Goal: Task Accomplishment & Management: Use online tool/utility

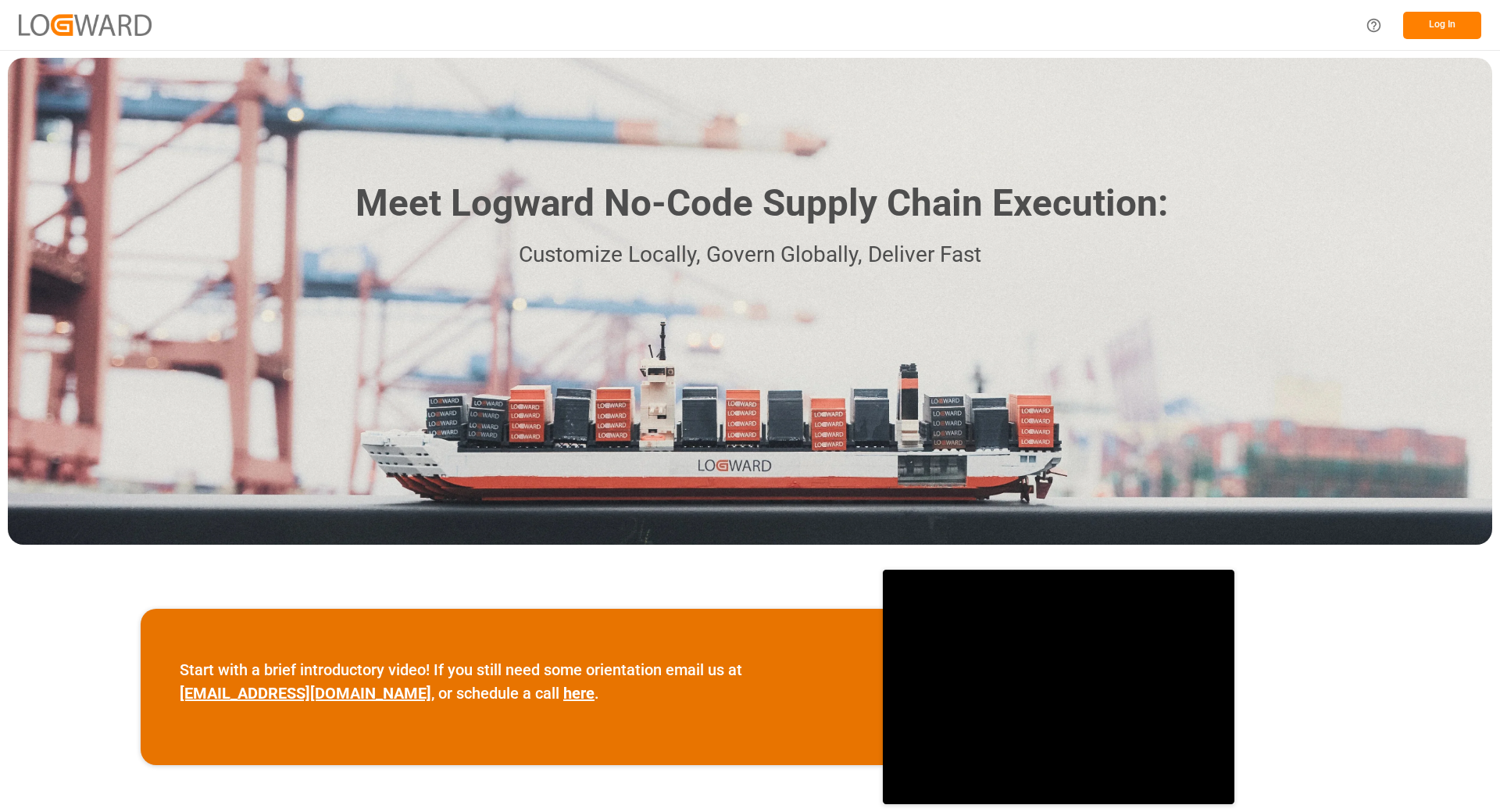
click at [1441, 22] on button "Log In" at bounding box center [1442, 25] width 78 height 27
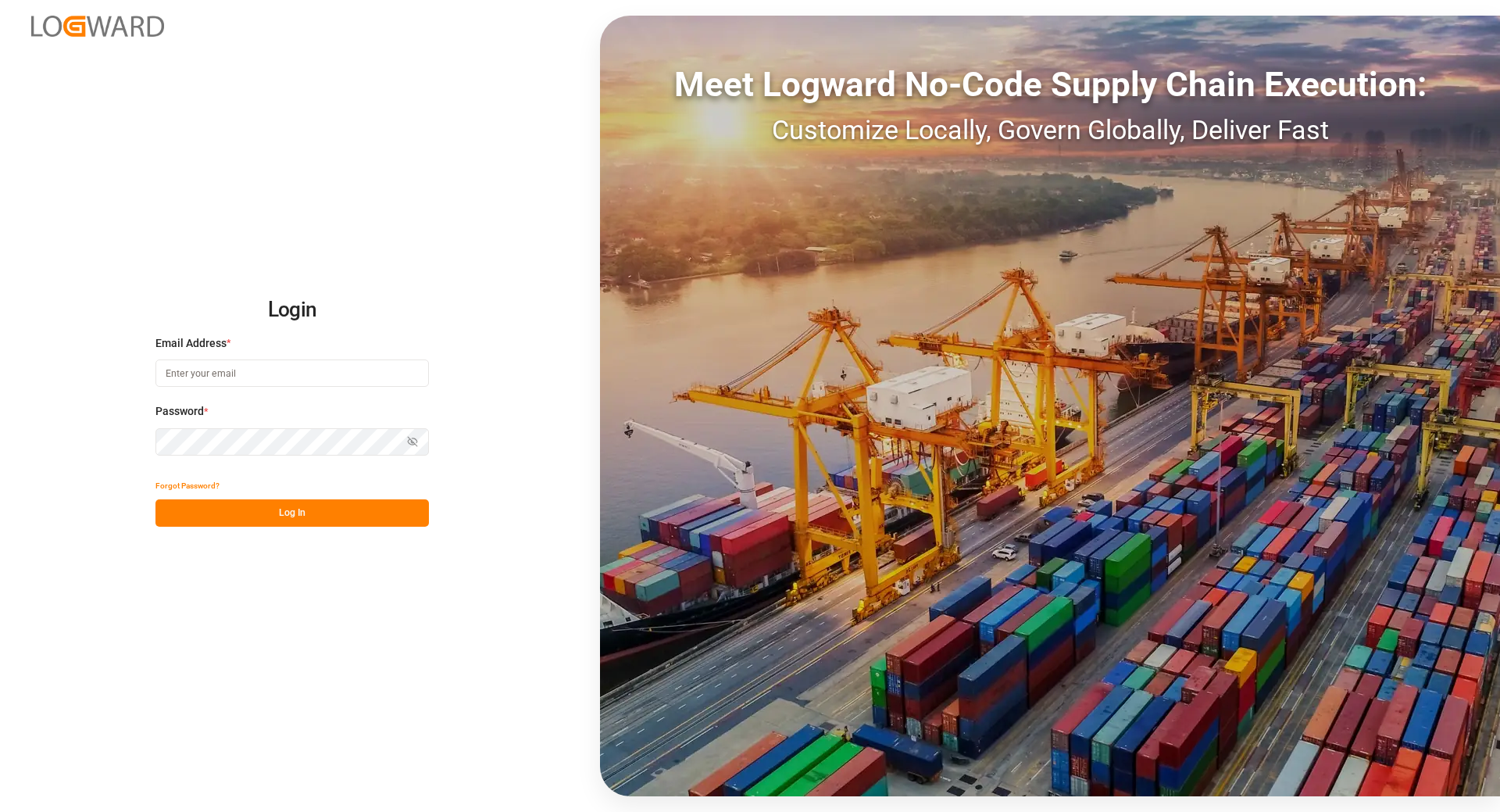
type input "[EMAIL_ADDRESS][DOMAIN_NAME]"
click at [238, 524] on button "Log In" at bounding box center [293, 513] width 274 height 27
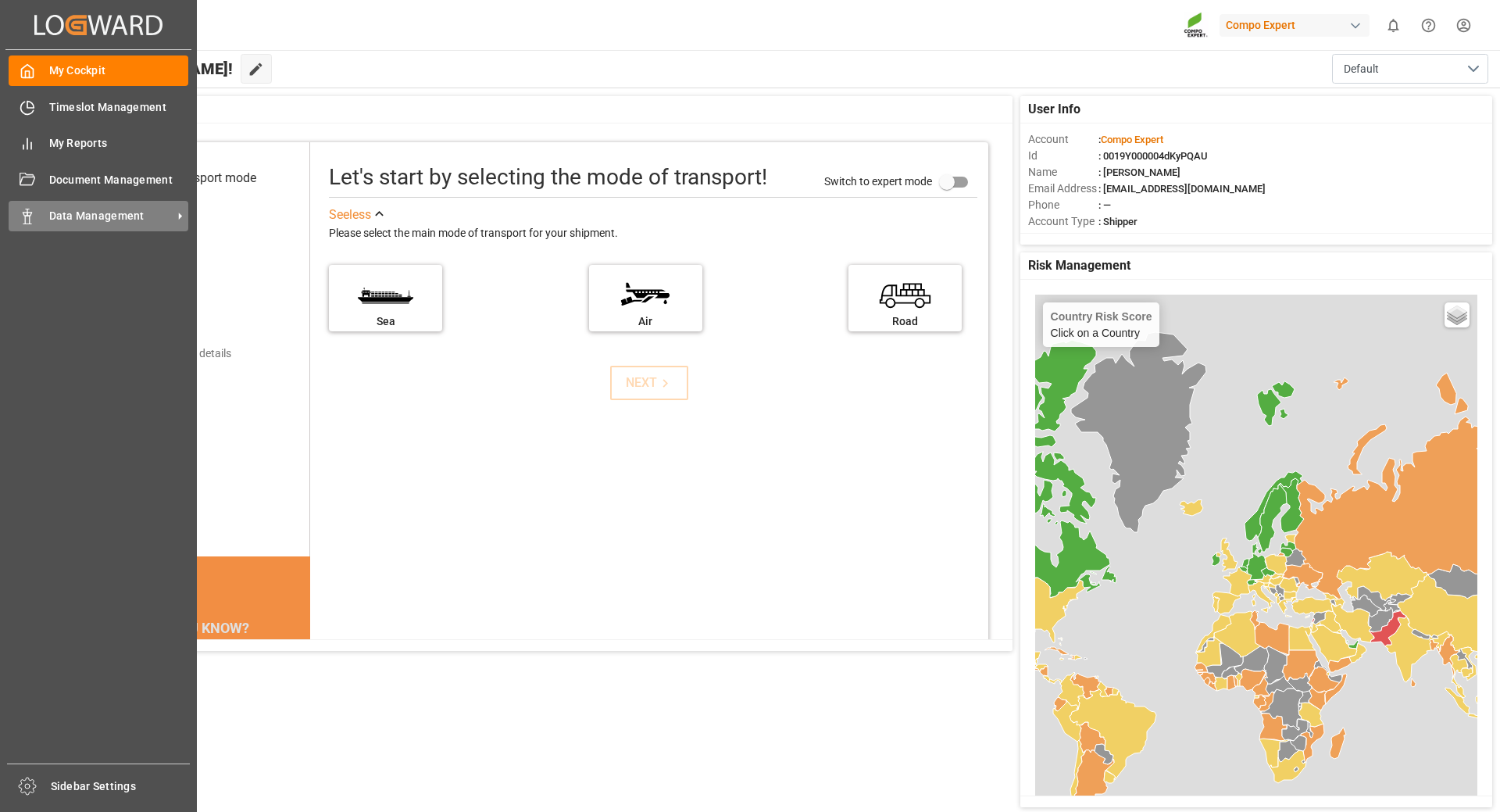
click at [124, 218] on span "Data Management" at bounding box center [111, 216] width 123 height 17
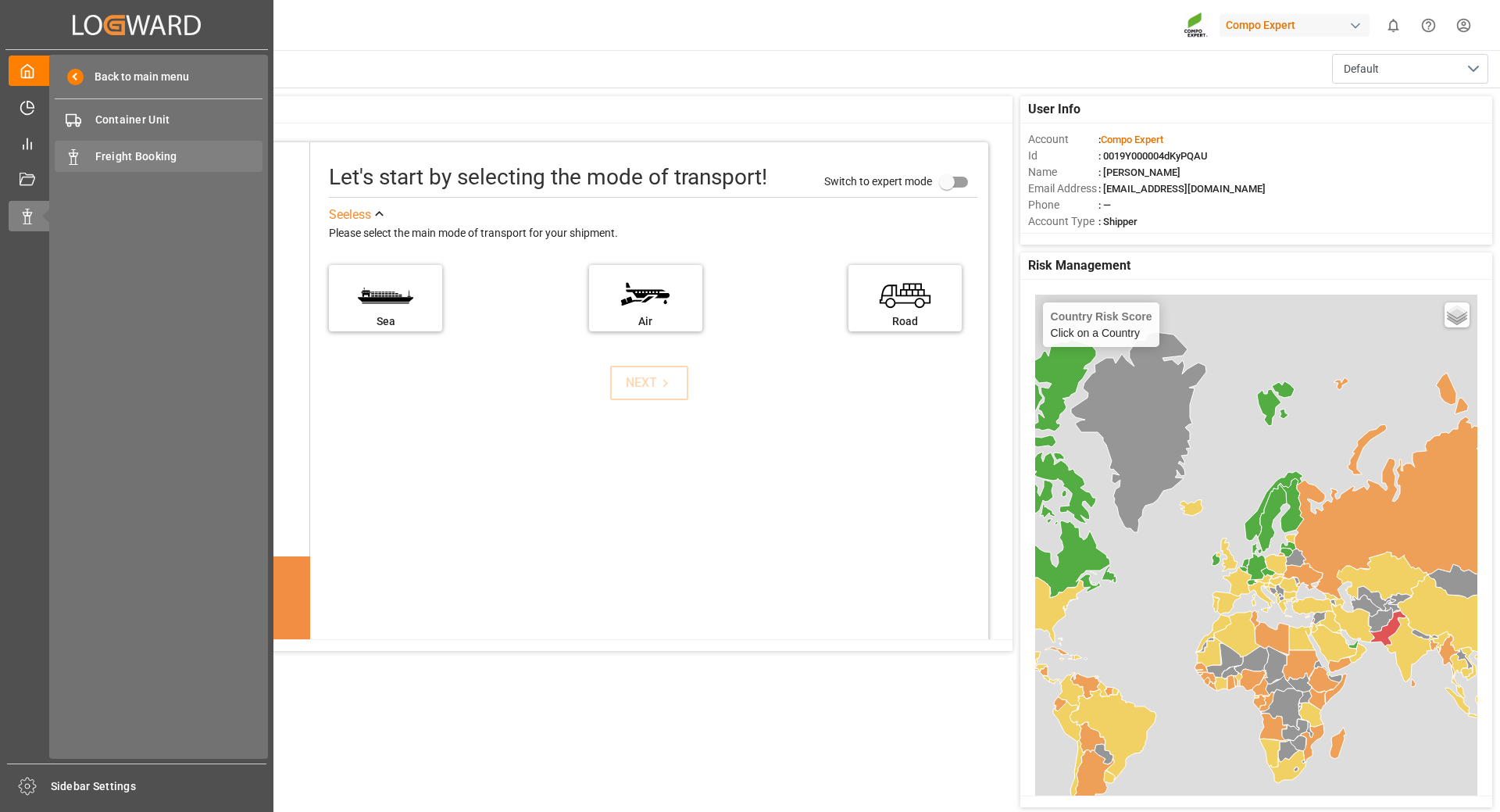
click at [134, 159] on span "Freight Booking" at bounding box center [179, 157] width 168 height 17
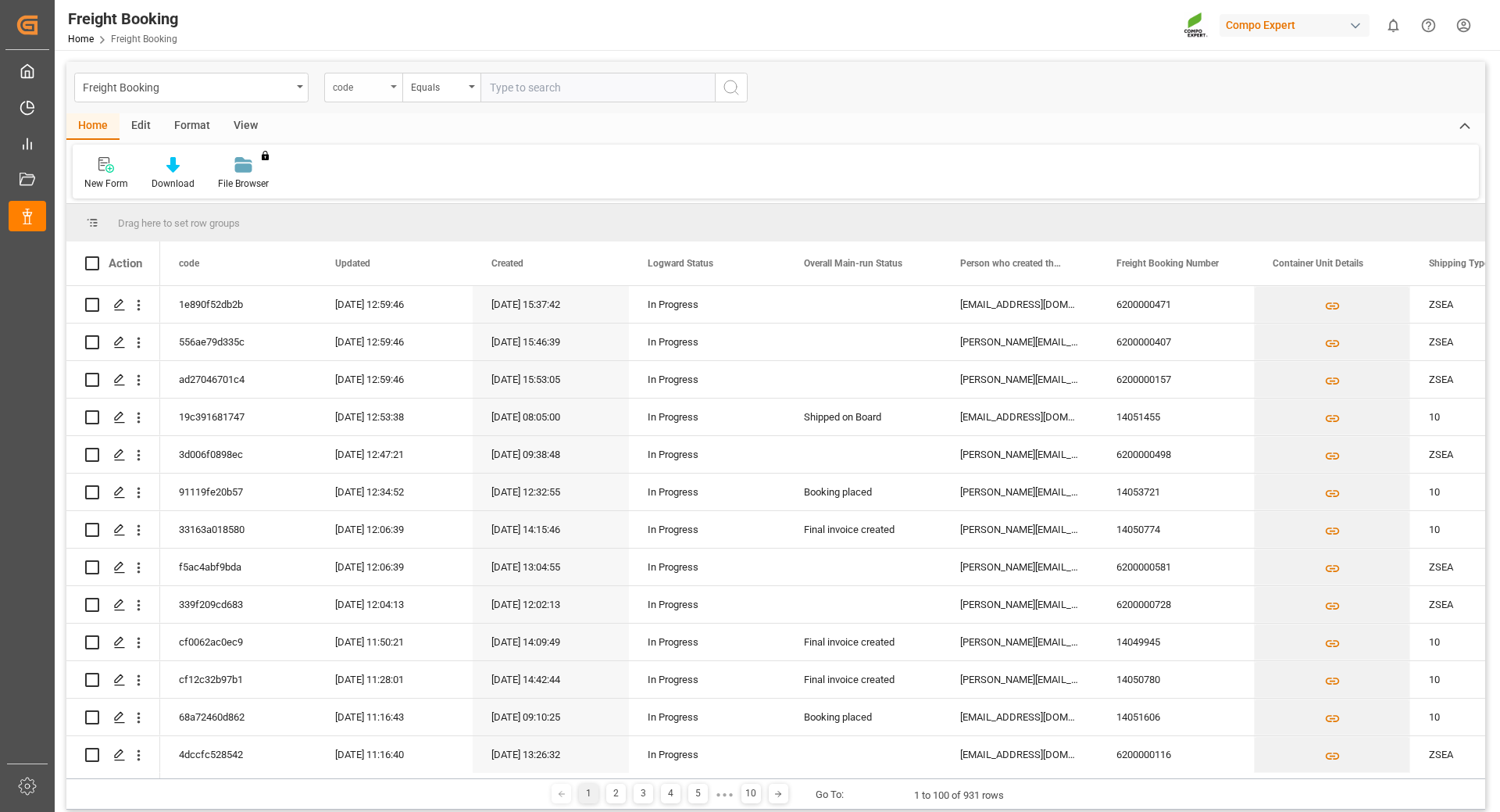
click at [386, 90] on div "code" at bounding box center [363, 87] width 78 height 29
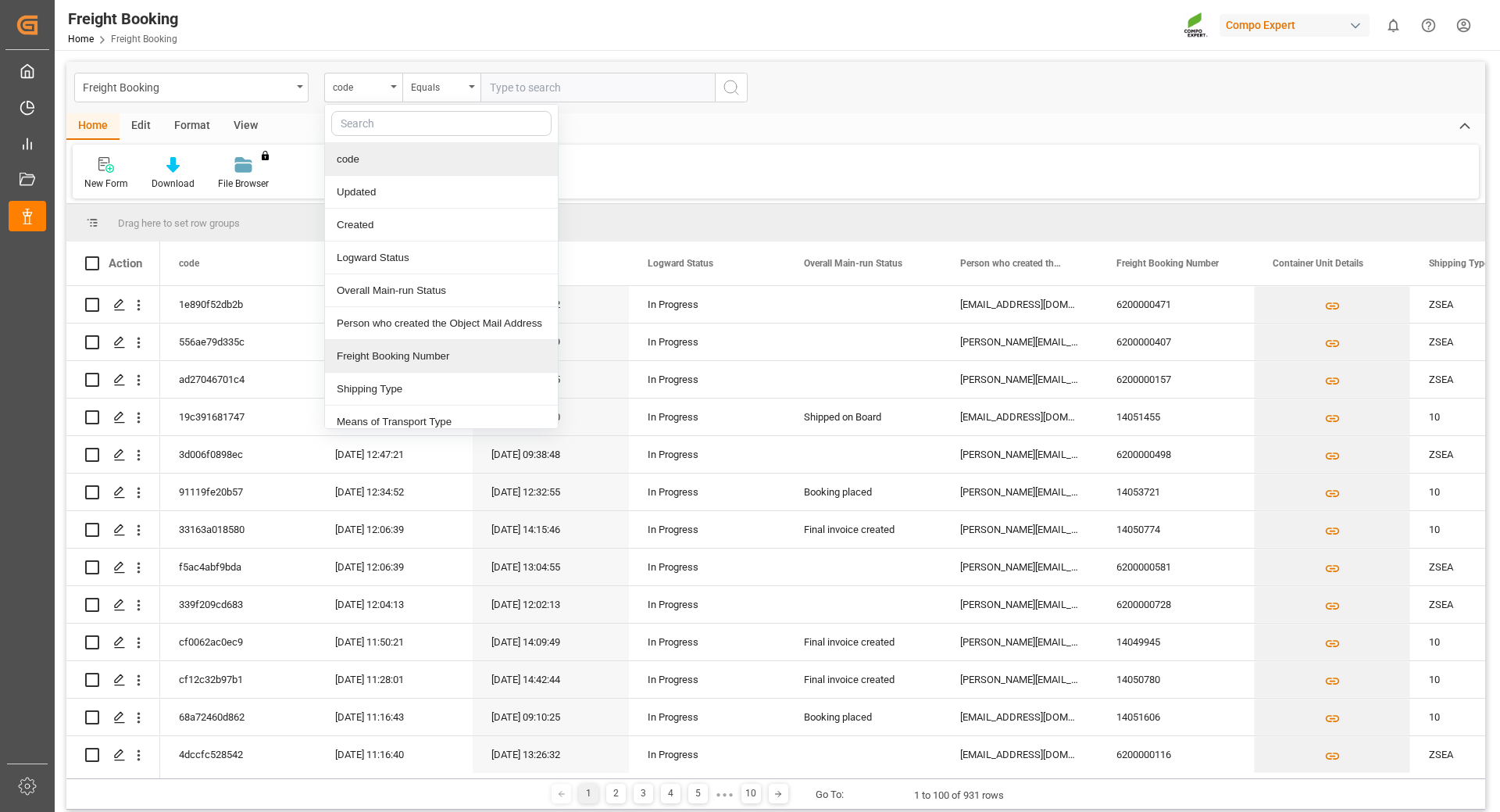
drag, startPoint x: 398, startPoint y: 358, endPoint x: 437, endPoint y: 234, distance: 130.0
click at [398, 356] on div "Freight Booking Number" at bounding box center [441, 355] width 233 height 33
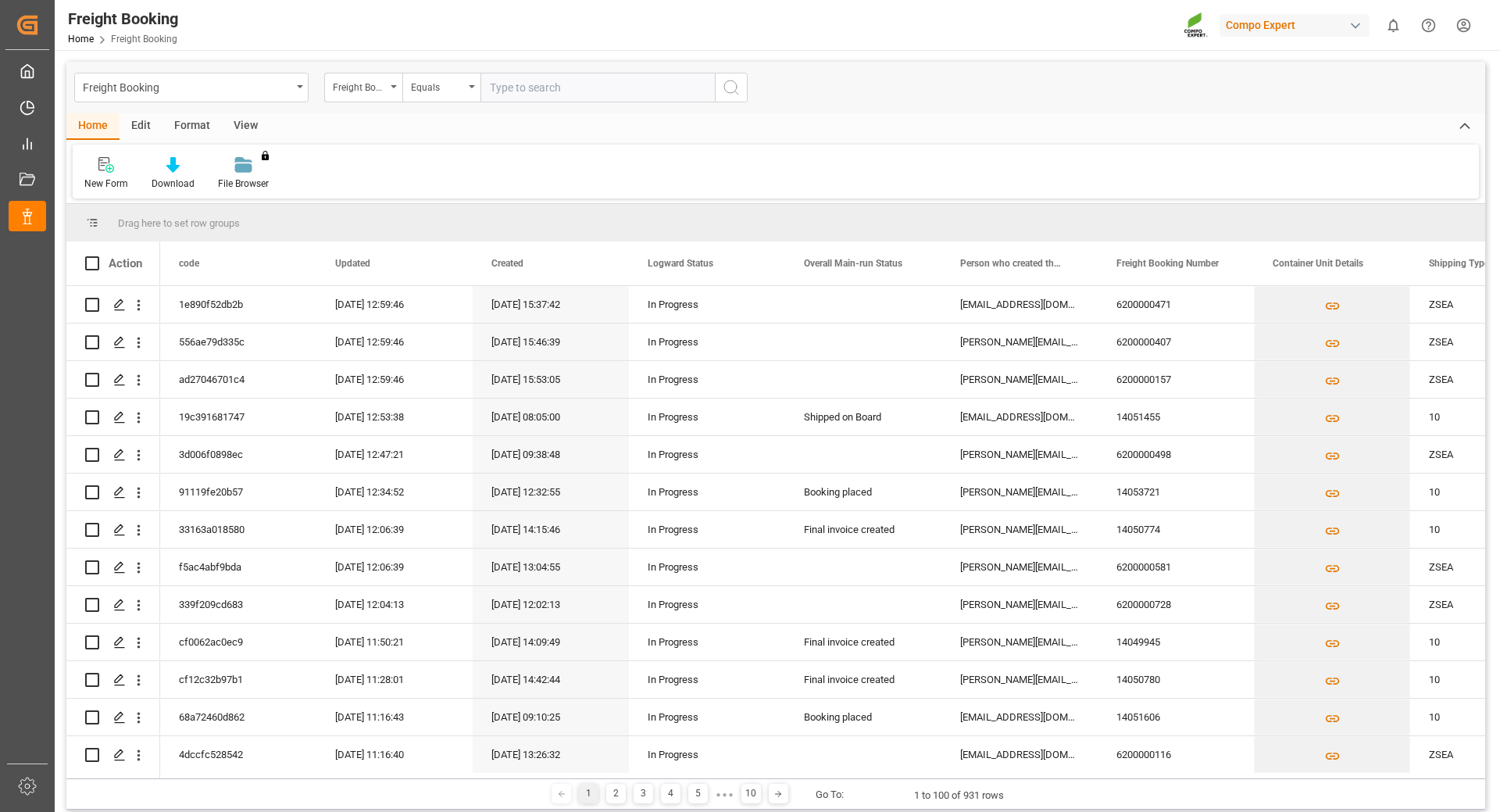
click at [526, 91] on input "text" at bounding box center [597, 87] width 235 height 29
type input "6200000465"
click at [737, 87] on icon "search button" at bounding box center [732, 87] width 19 height 19
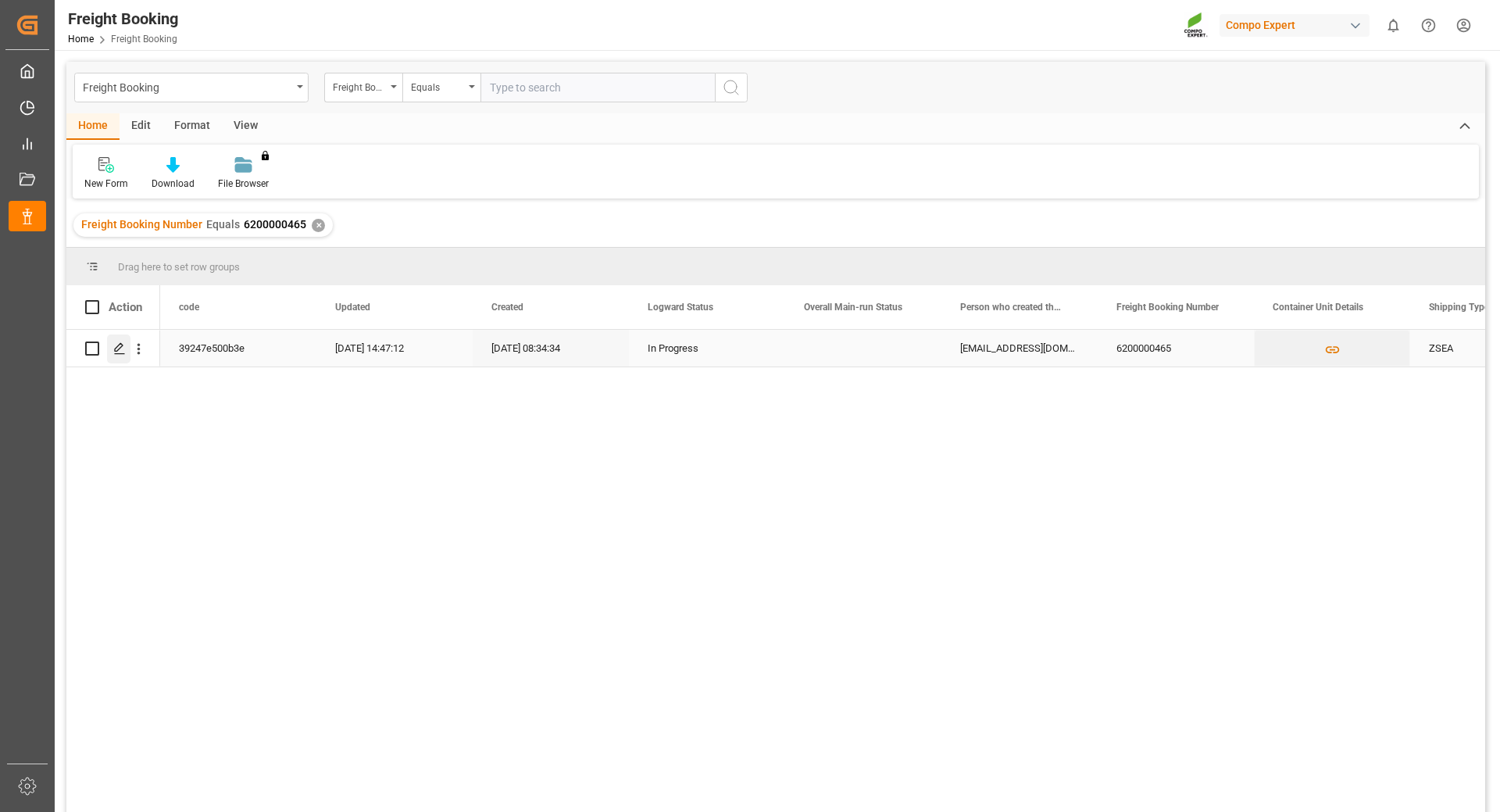
click at [120, 348] on icon "Press SPACE to select this row." at bounding box center [119, 348] width 13 height 13
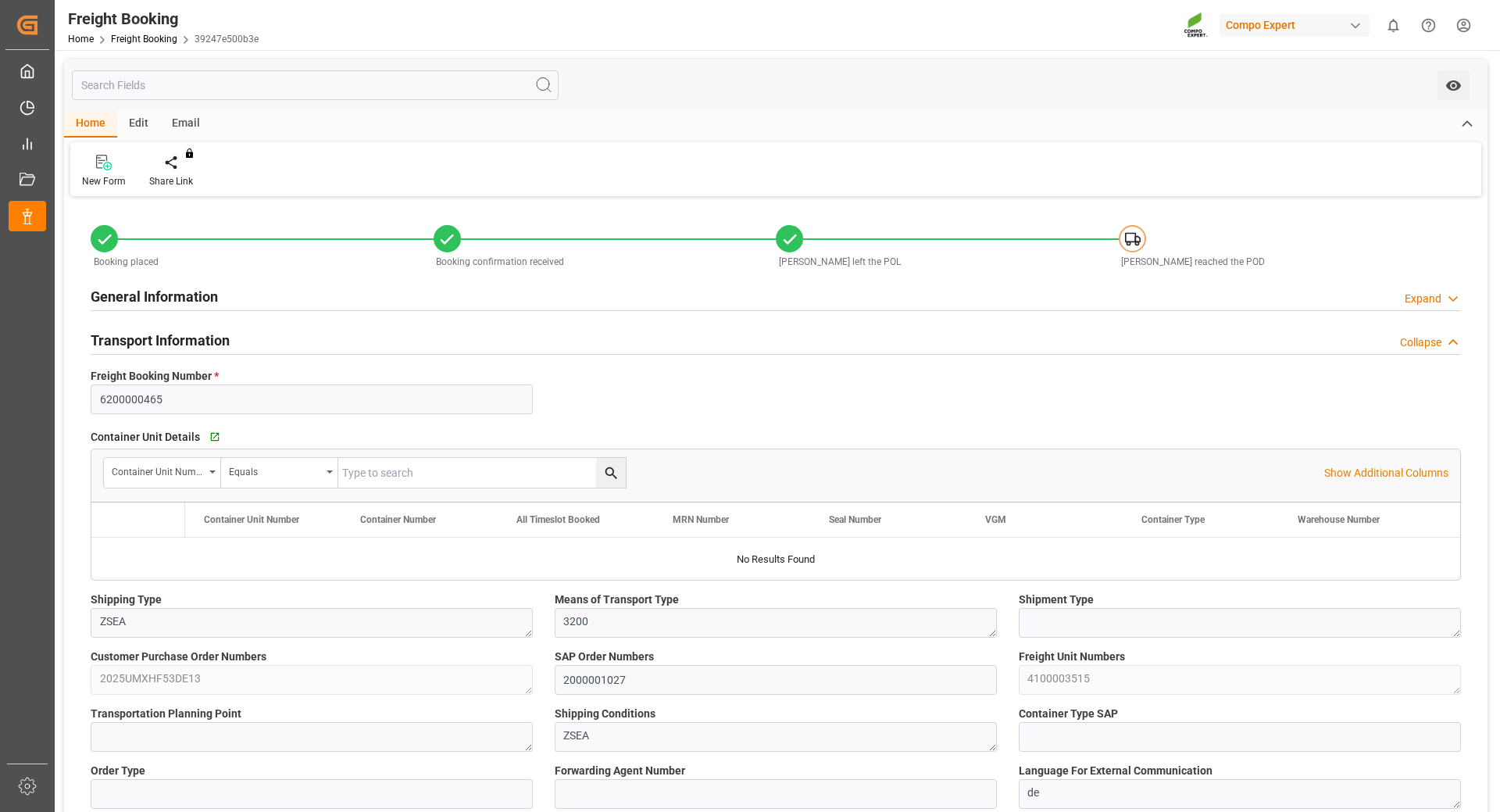
type input "Maersk"
type input "Maersk Line AS"
type input "9632155"
type input "NLRTM"
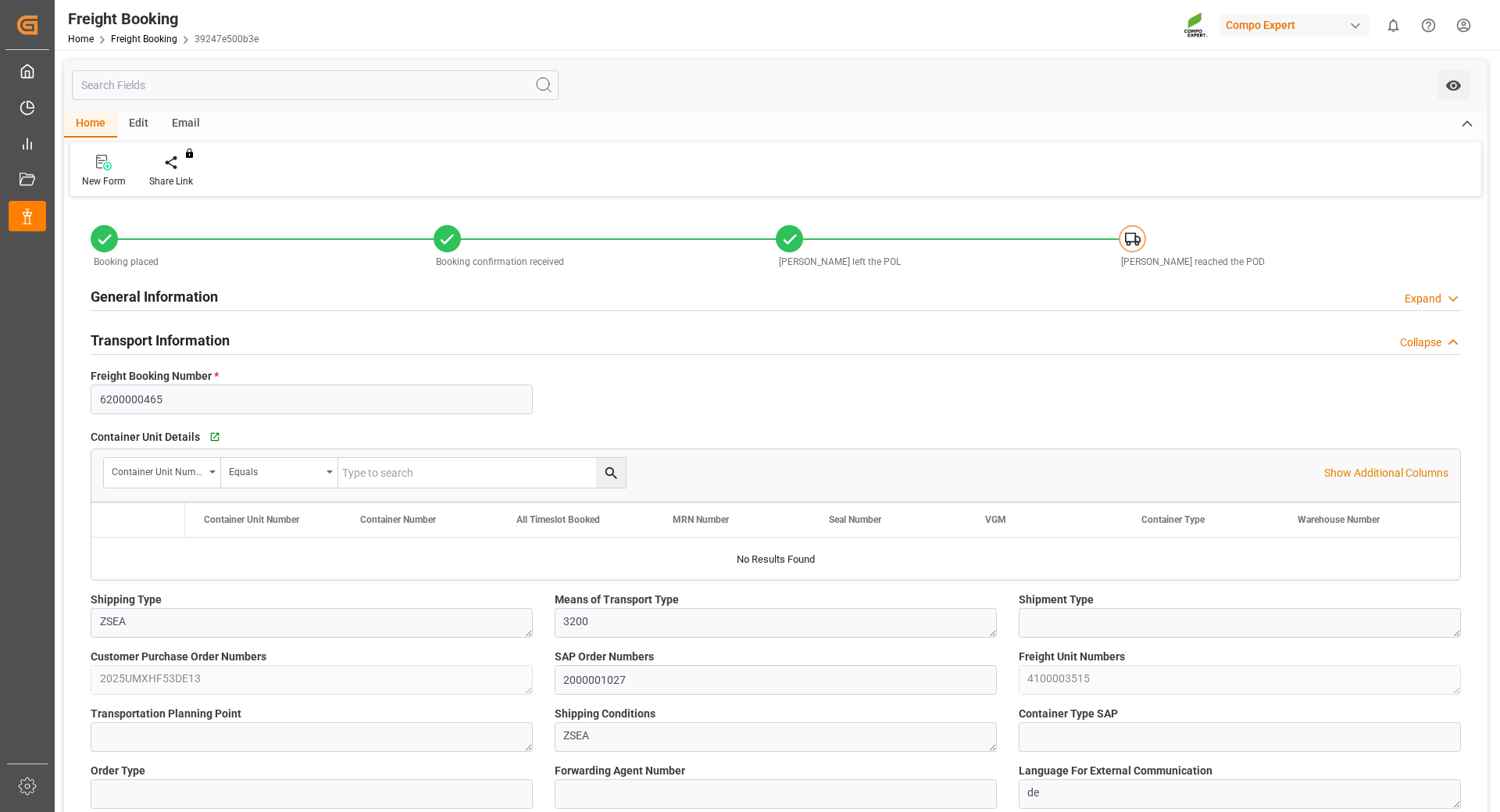
type input "CNTAO"
type input "0"
type input "11480"
type input "[DATE] 01:00"
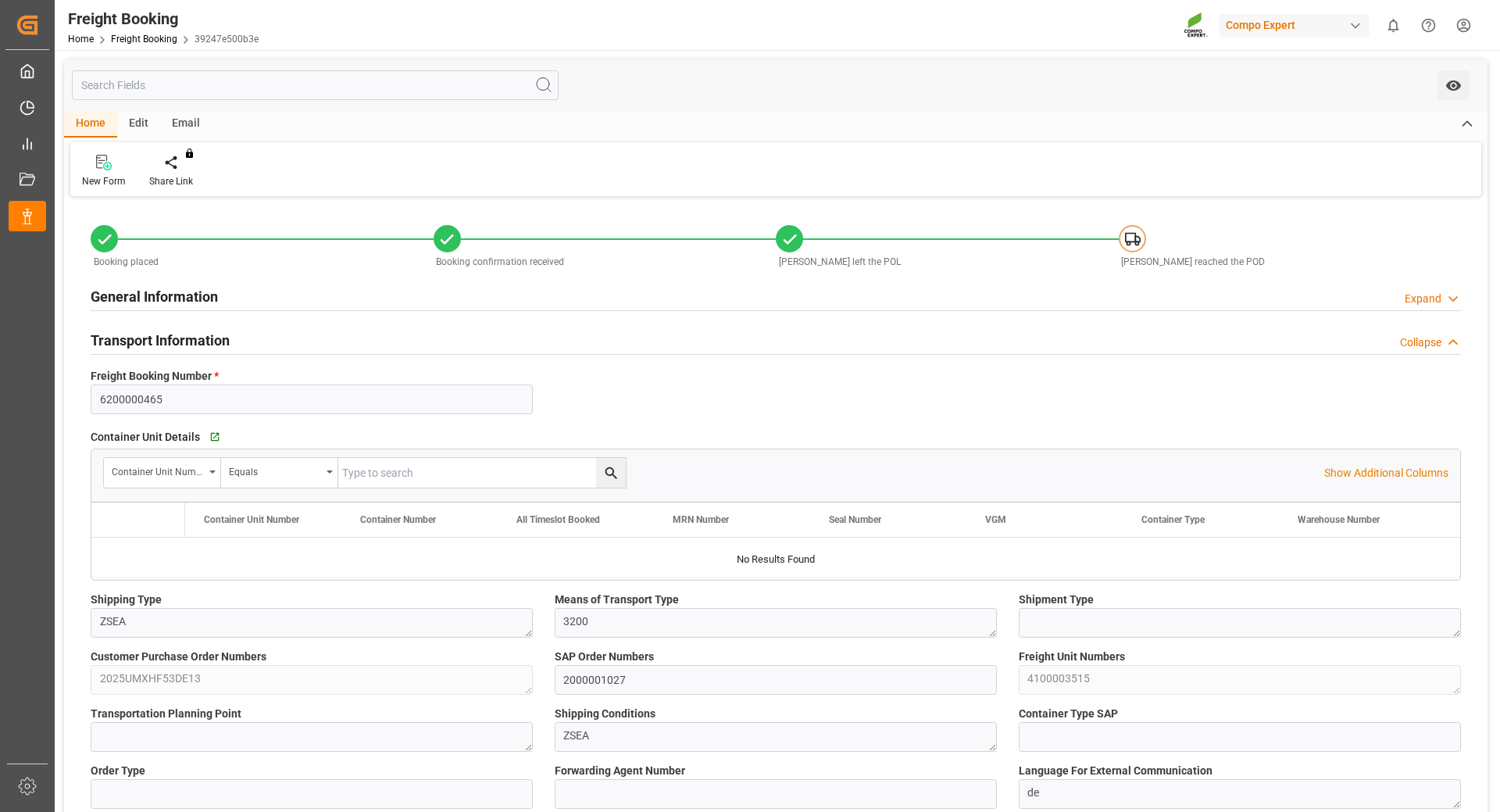
type input "[DATE] 01:00"
type input "[DATE] 04:30"
type input "[DATE] 08:00"
type input "[DATE]"
type input "[DATE] 08:34"
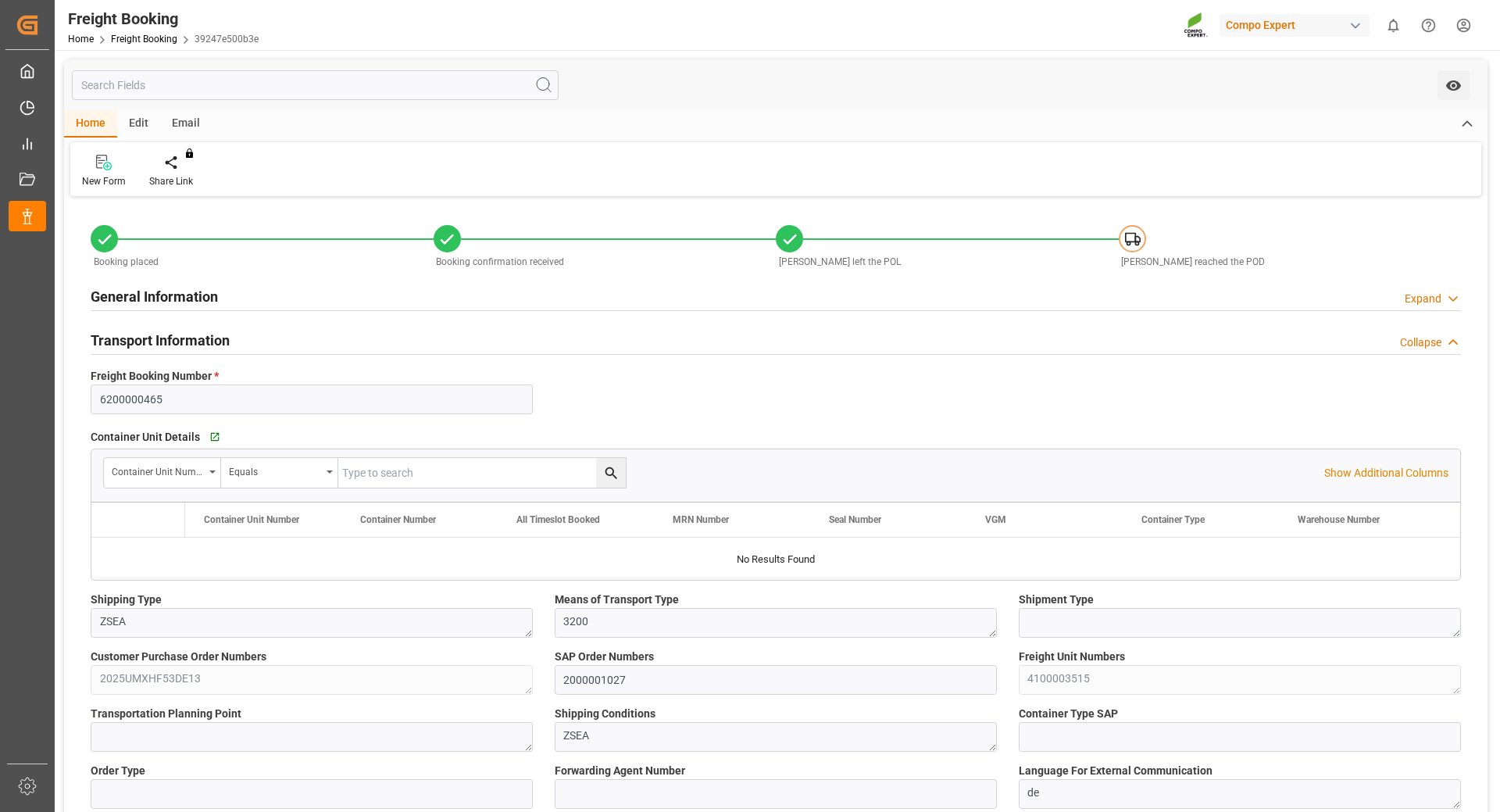
type input "[DATE] 08:59"
type input "[DATE] 07:20"
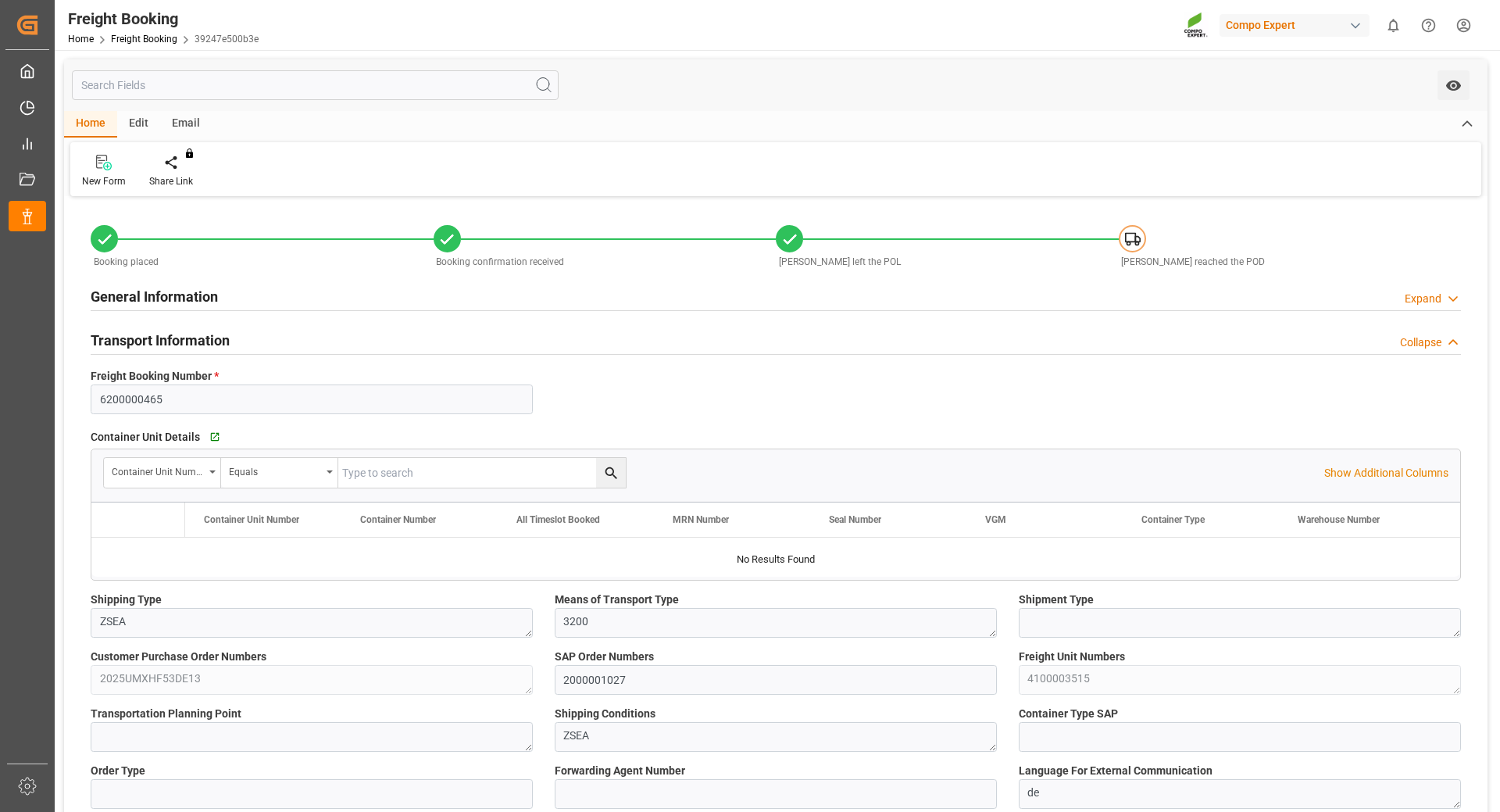
type input "[DATE] 09:48"
click at [1467, 26] on html "Created by potrace 1.15, written by [PERSON_NAME] [DATE]-[DATE] Created by potr…" at bounding box center [750, 406] width 1500 height 812
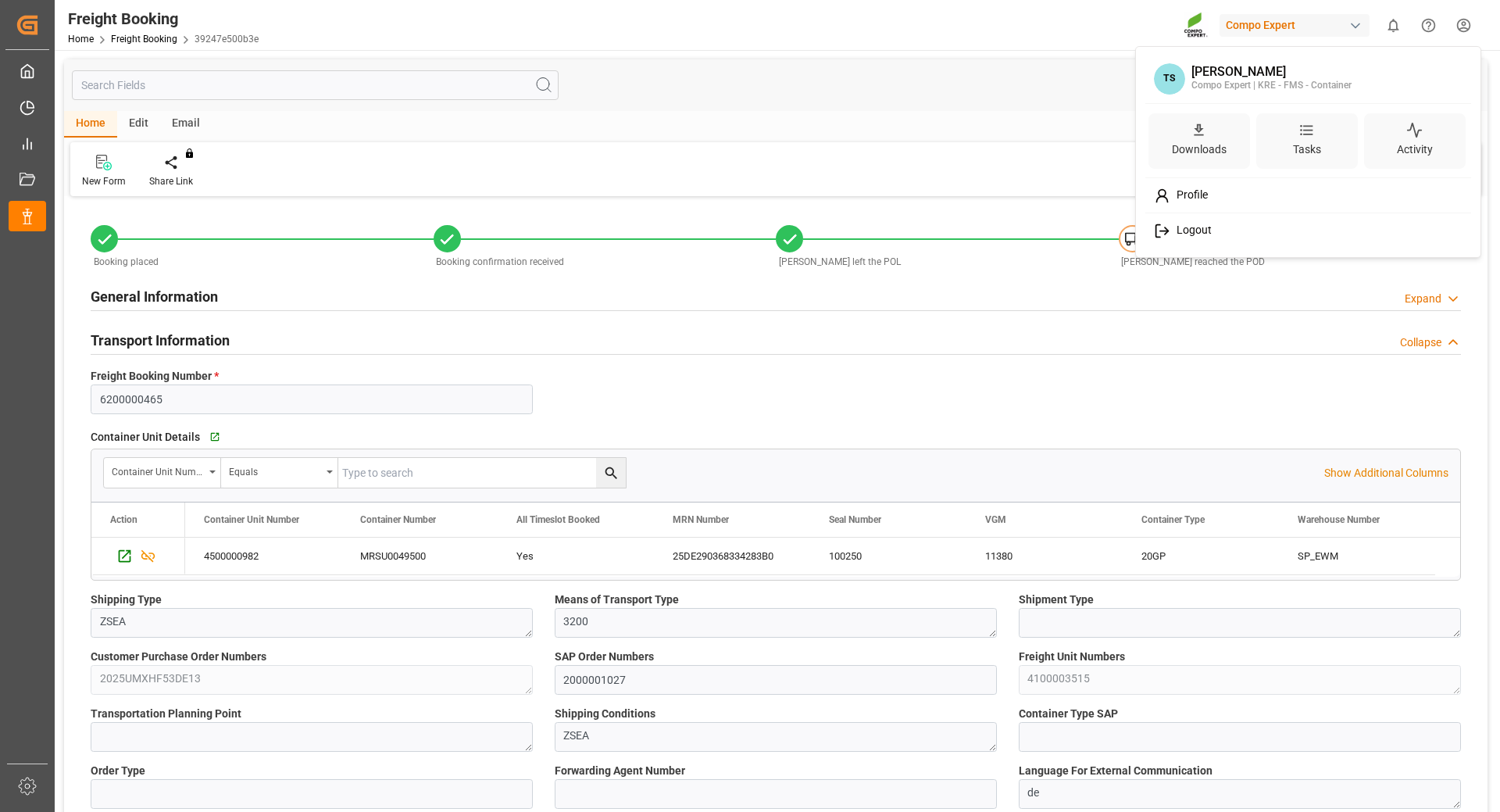
click at [1183, 232] on span "Logout" at bounding box center [1191, 231] width 41 height 14
